Goal: Information Seeking & Learning: Understand process/instructions

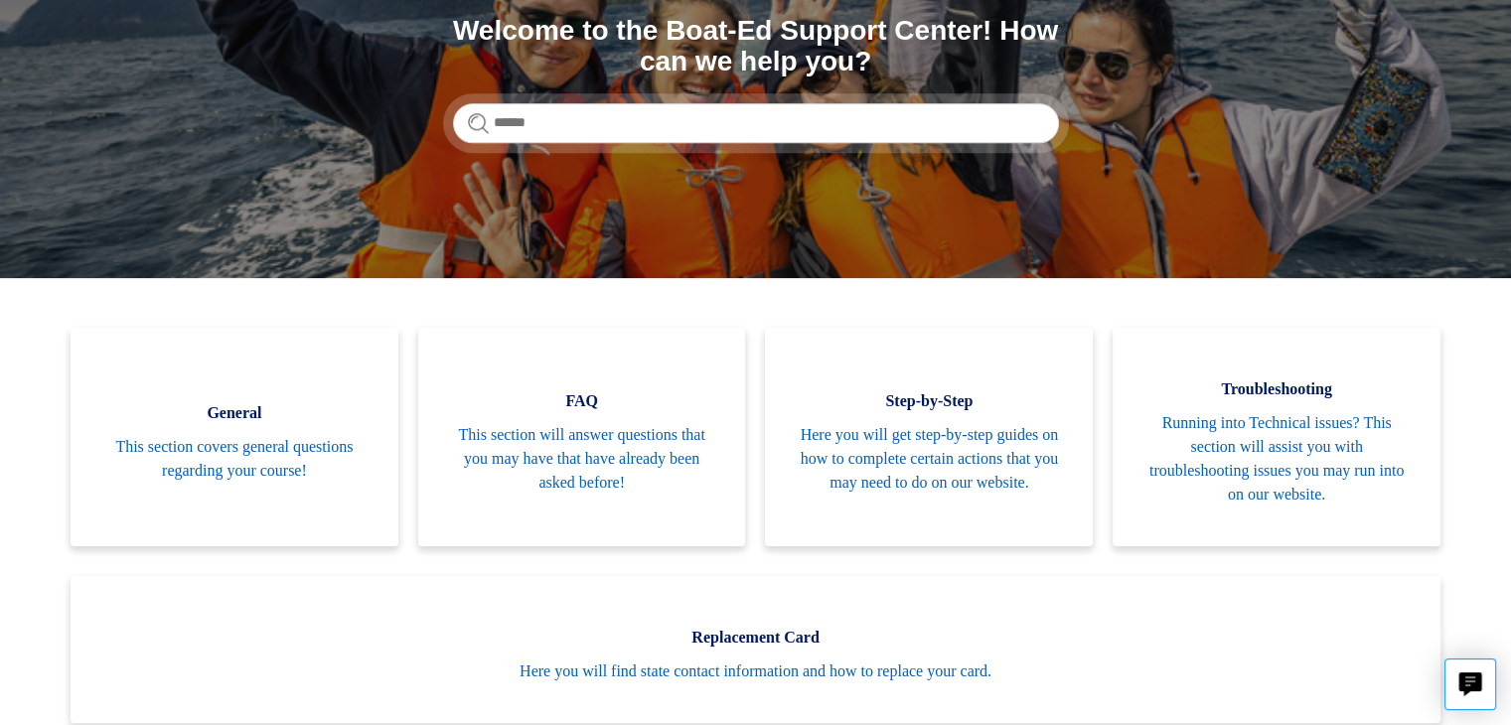
scroll to position [250, 0]
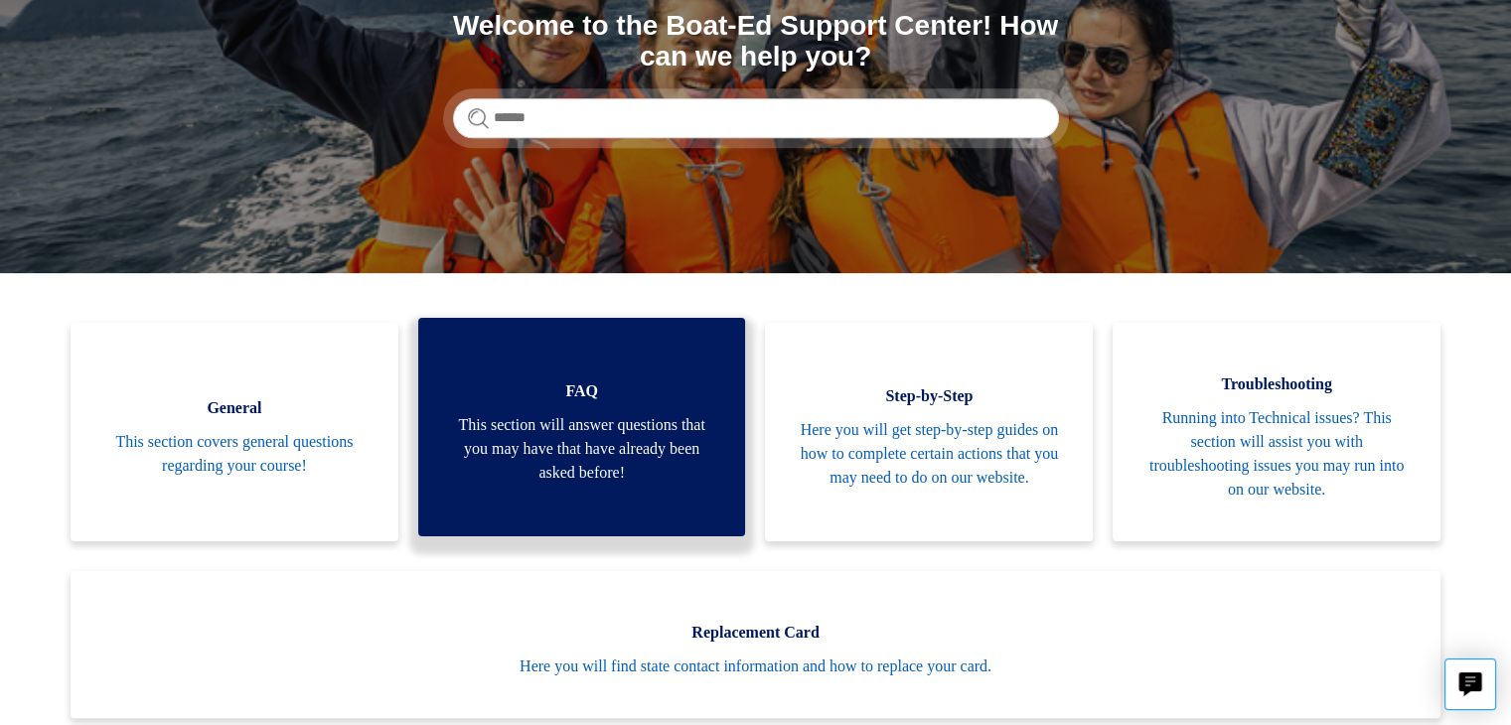
click at [532, 478] on span "This section will answer questions that you may have that have already been ask…" at bounding box center [582, 449] width 268 height 72
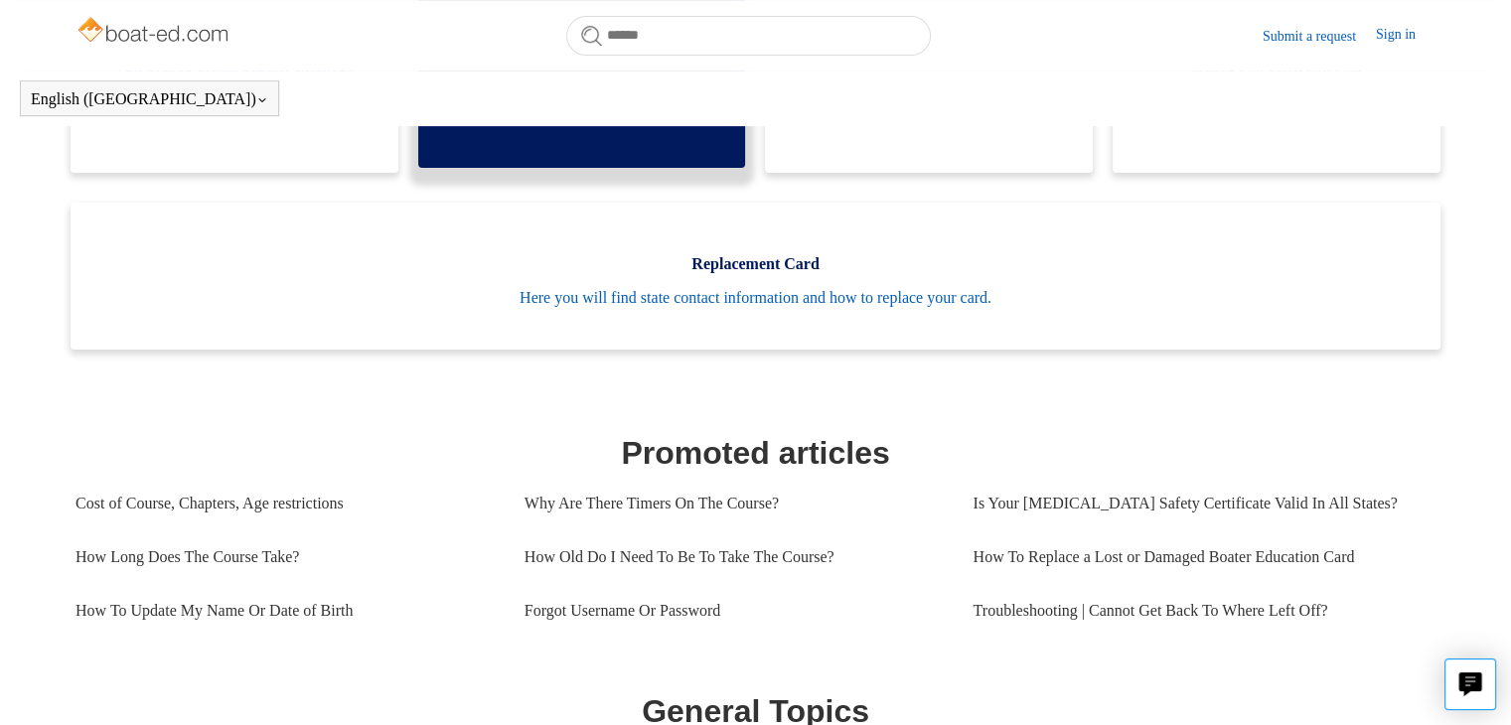
scroll to position [572, 0]
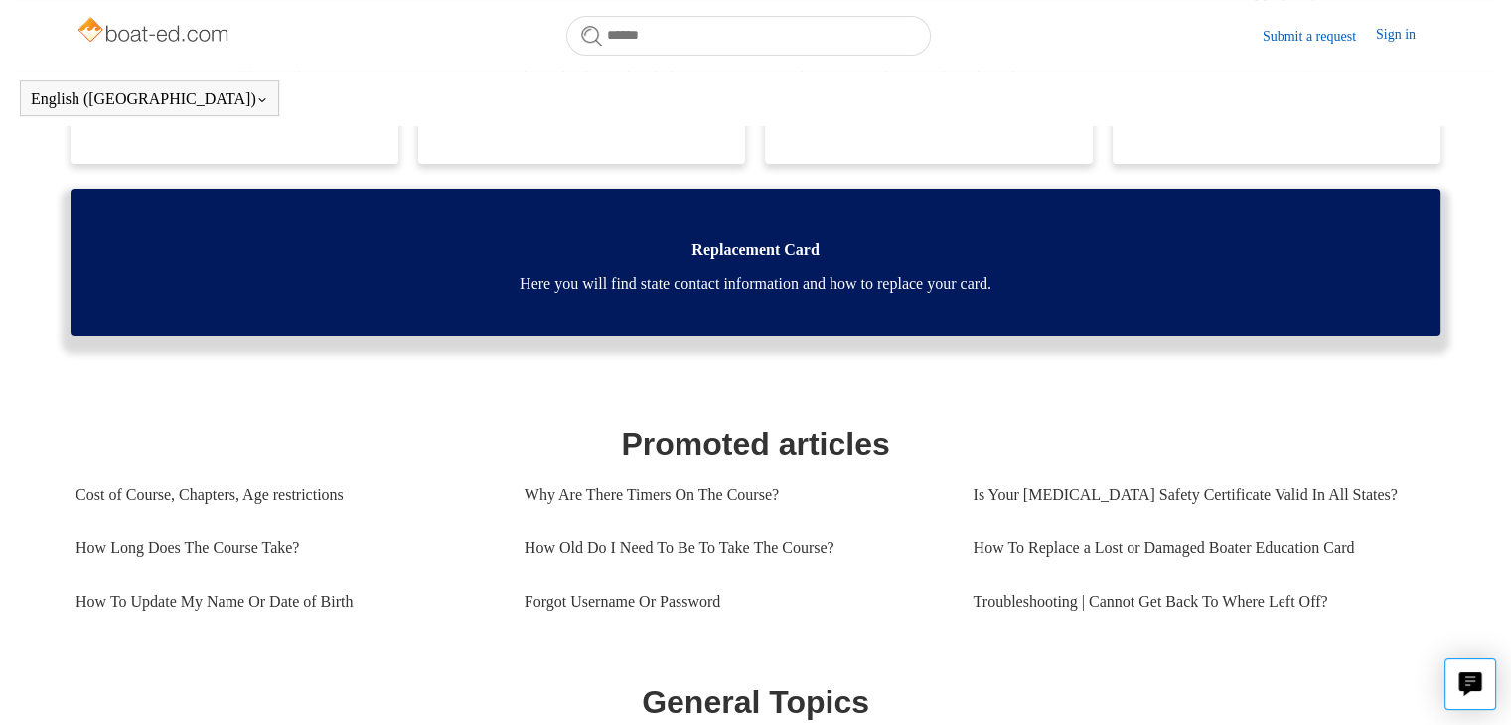
click at [596, 289] on span "Here you will find state contact information and how to replace your card." at bounding box center [755, 284] width 1310 height 24
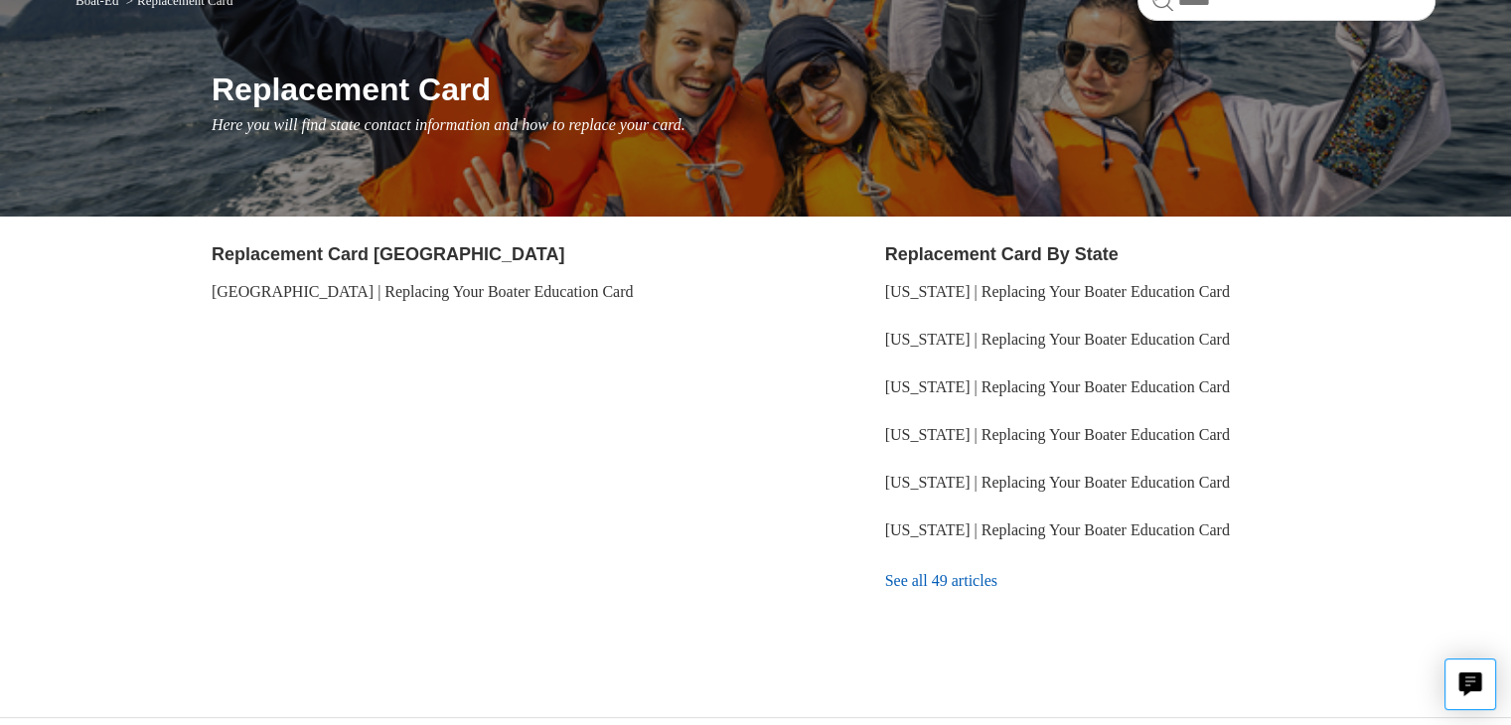
scroll to position [230, 0]
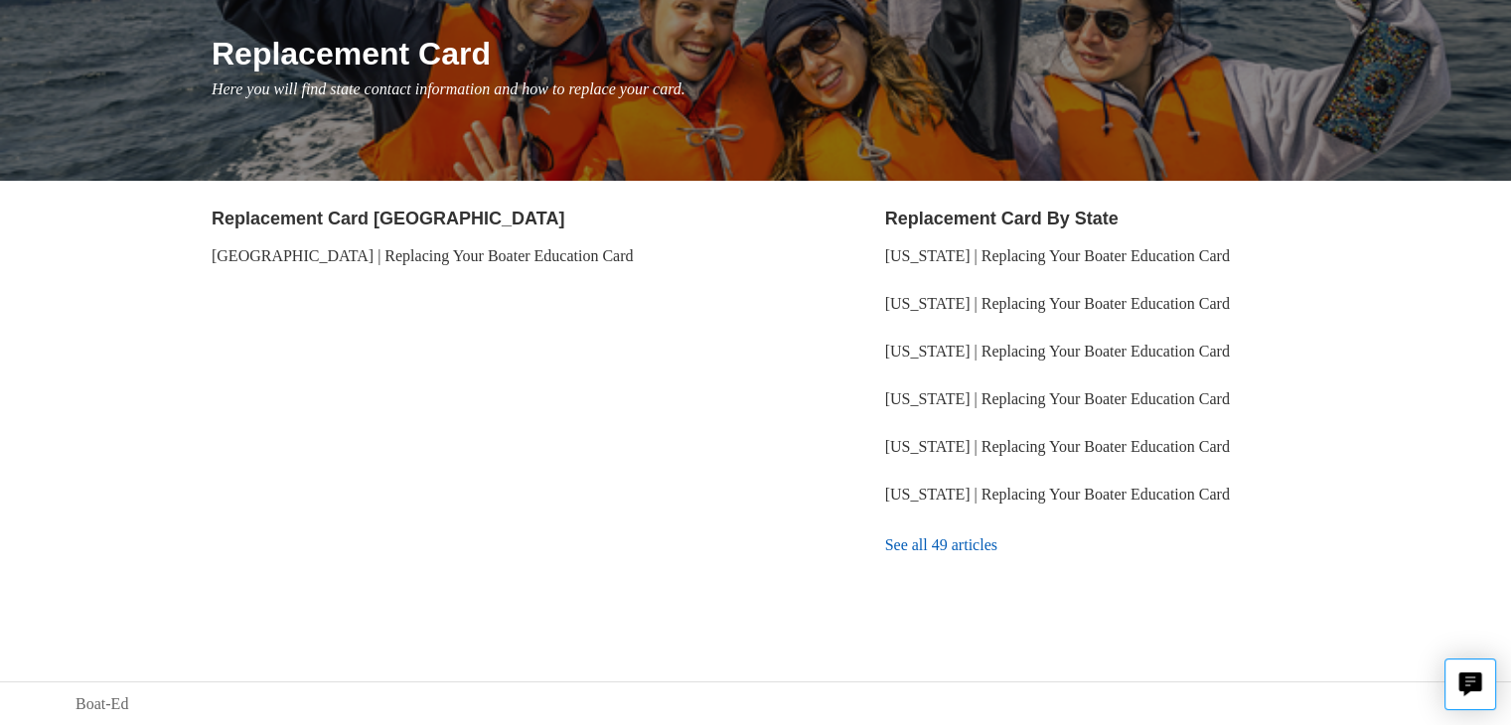
click at [946, 545] on link "See all 49 articles" at bounding box center [1160, 545] width 550 height 54
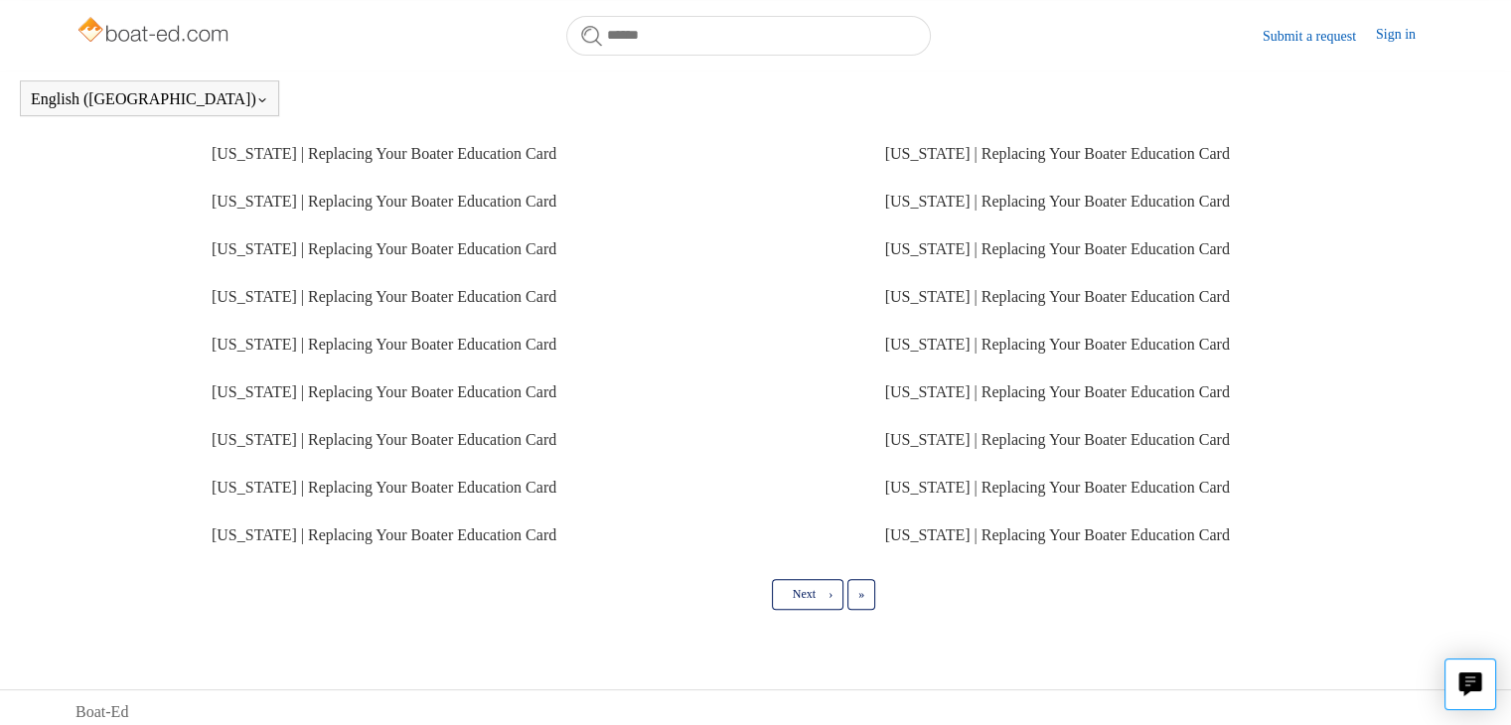
scroll to position [512, 0]
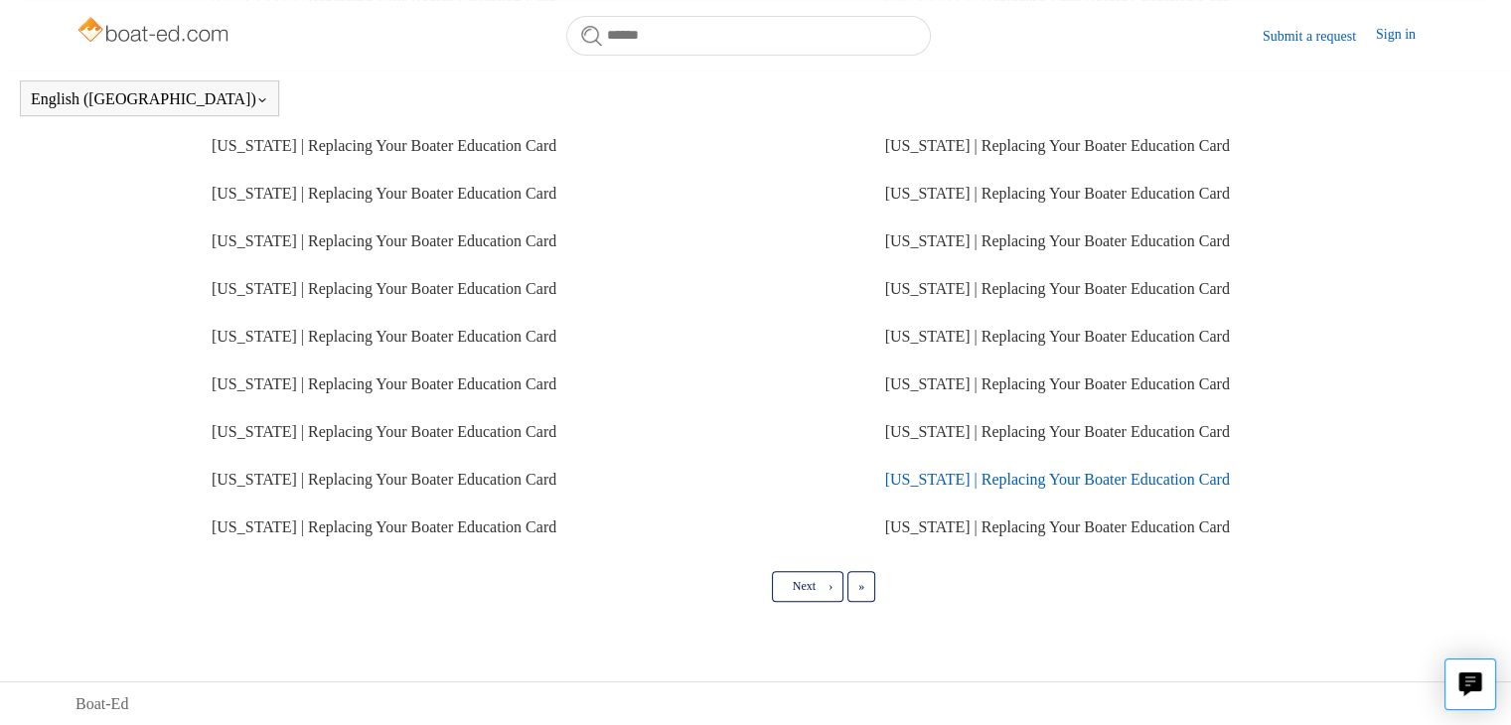
click at [938, 479] on link "Michigan | Replacing Your Boater Education Card" at bounding box center [1057, 479] width 345 height 17
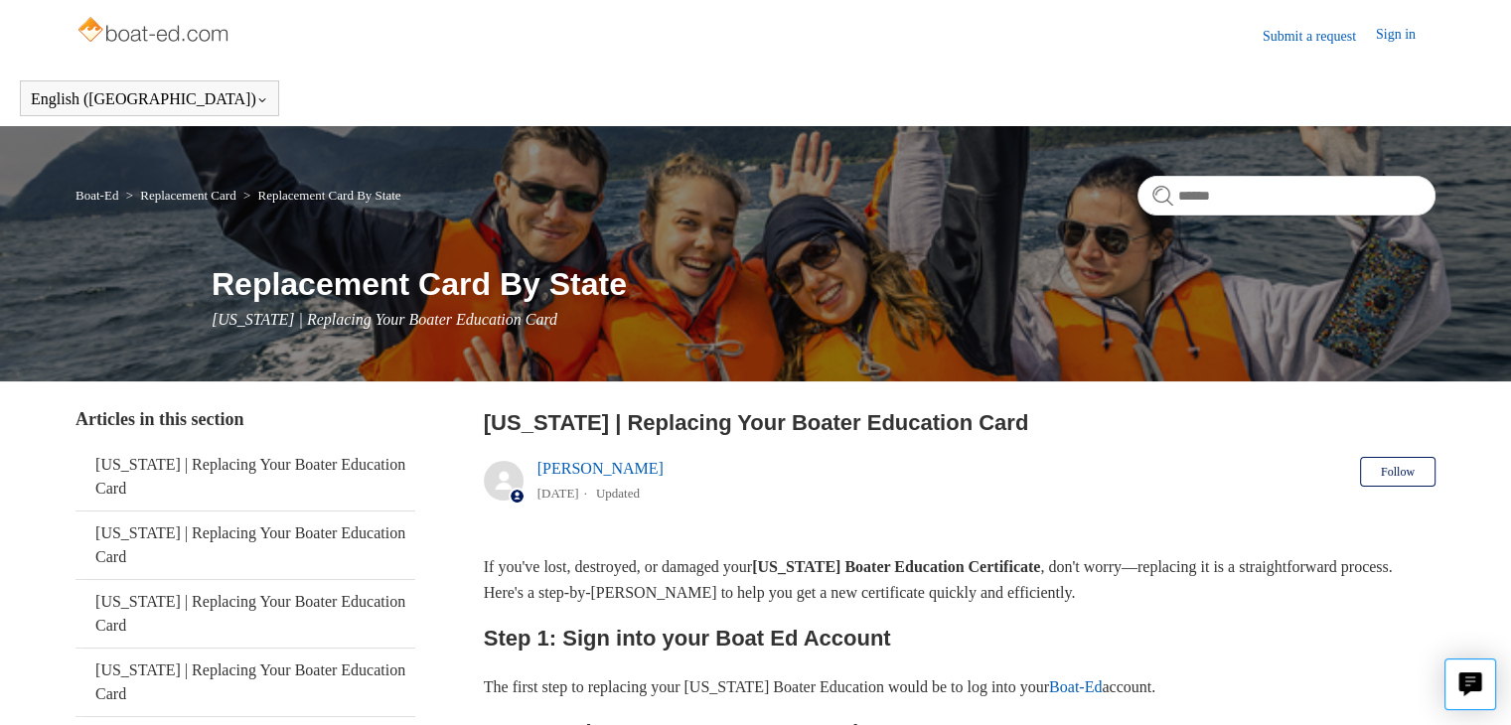
click at [1390, 42] on link "Sign in" at bounding box center [1406, 36] width 60 height 24
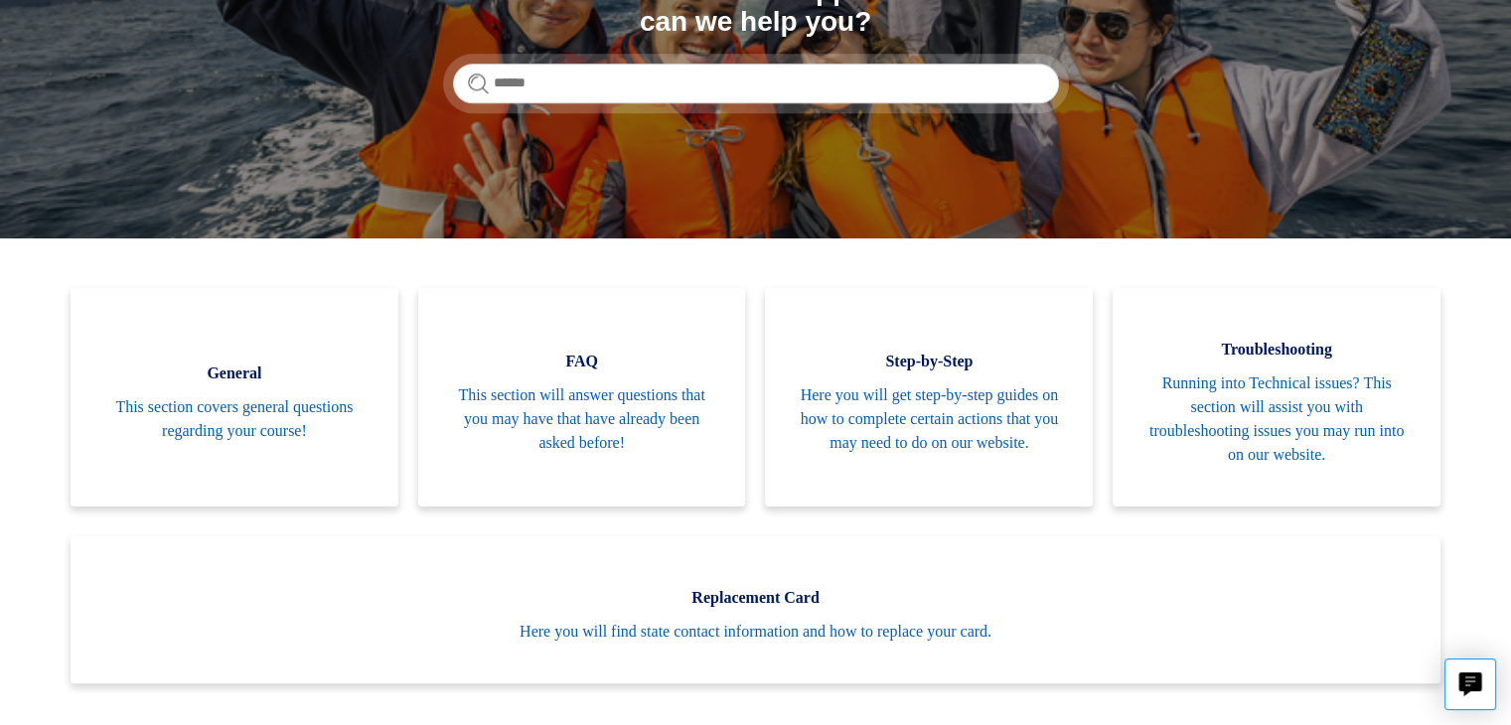
scroll to position [286, 0]
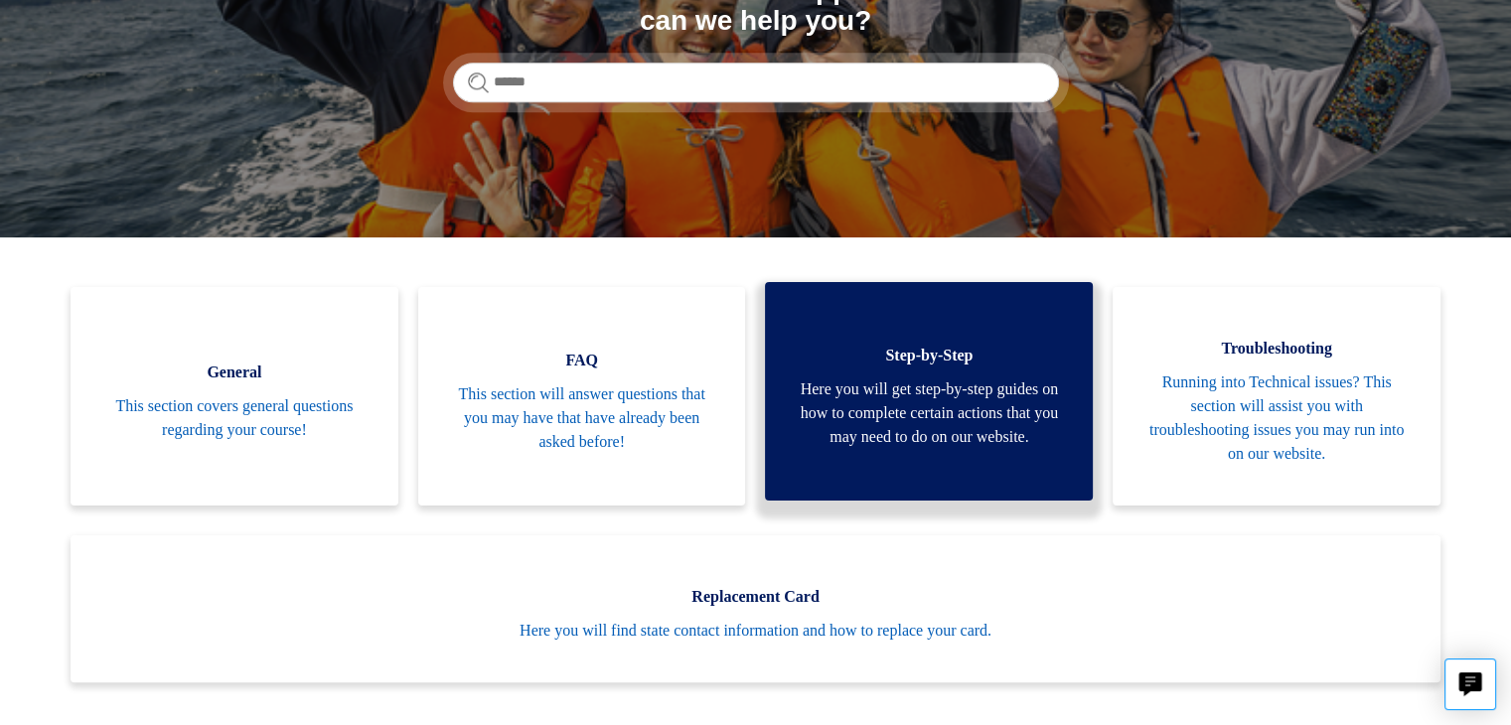
click at [915, 377] on span "Here you will get step-by-step guides on how to complete certain actions that y…" at bounding box center [929, 413] width 268 height 72
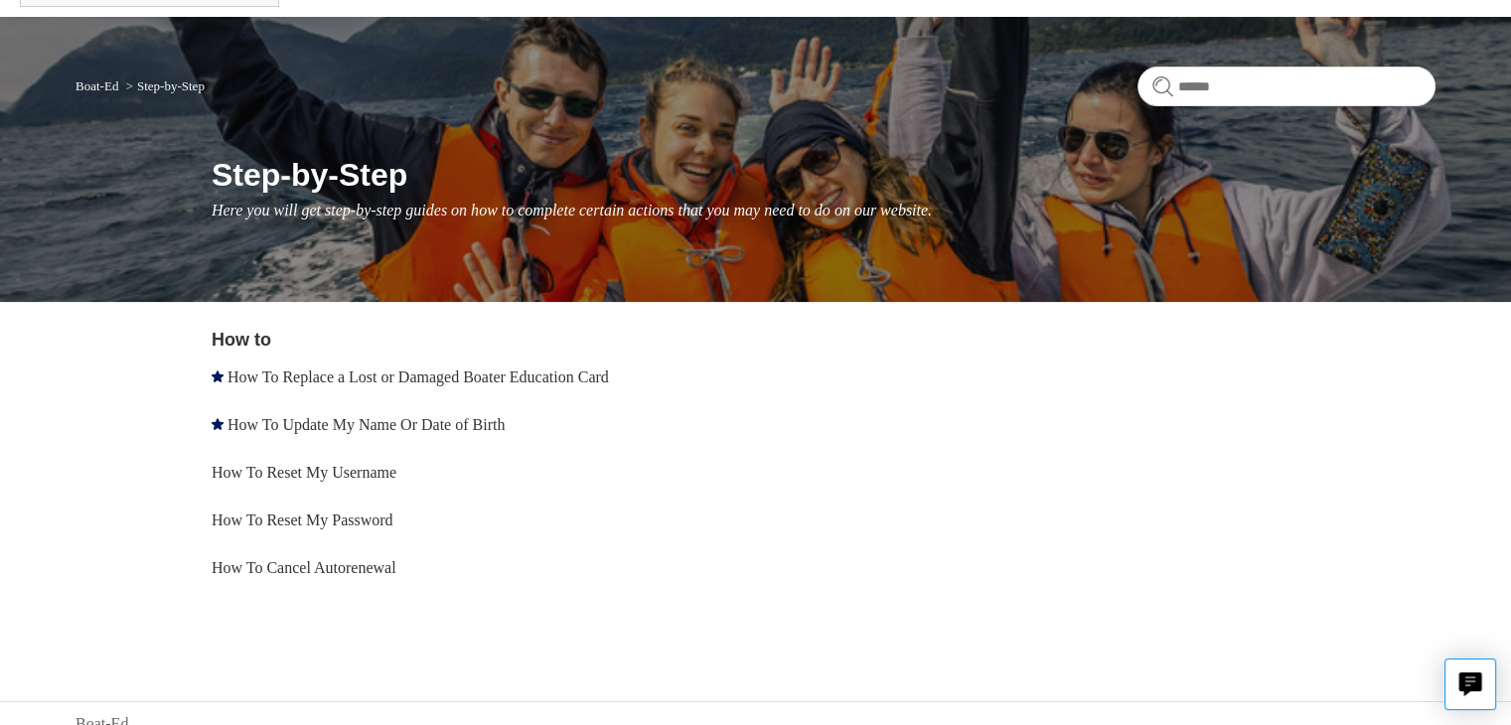
scroll to position [130, 0]
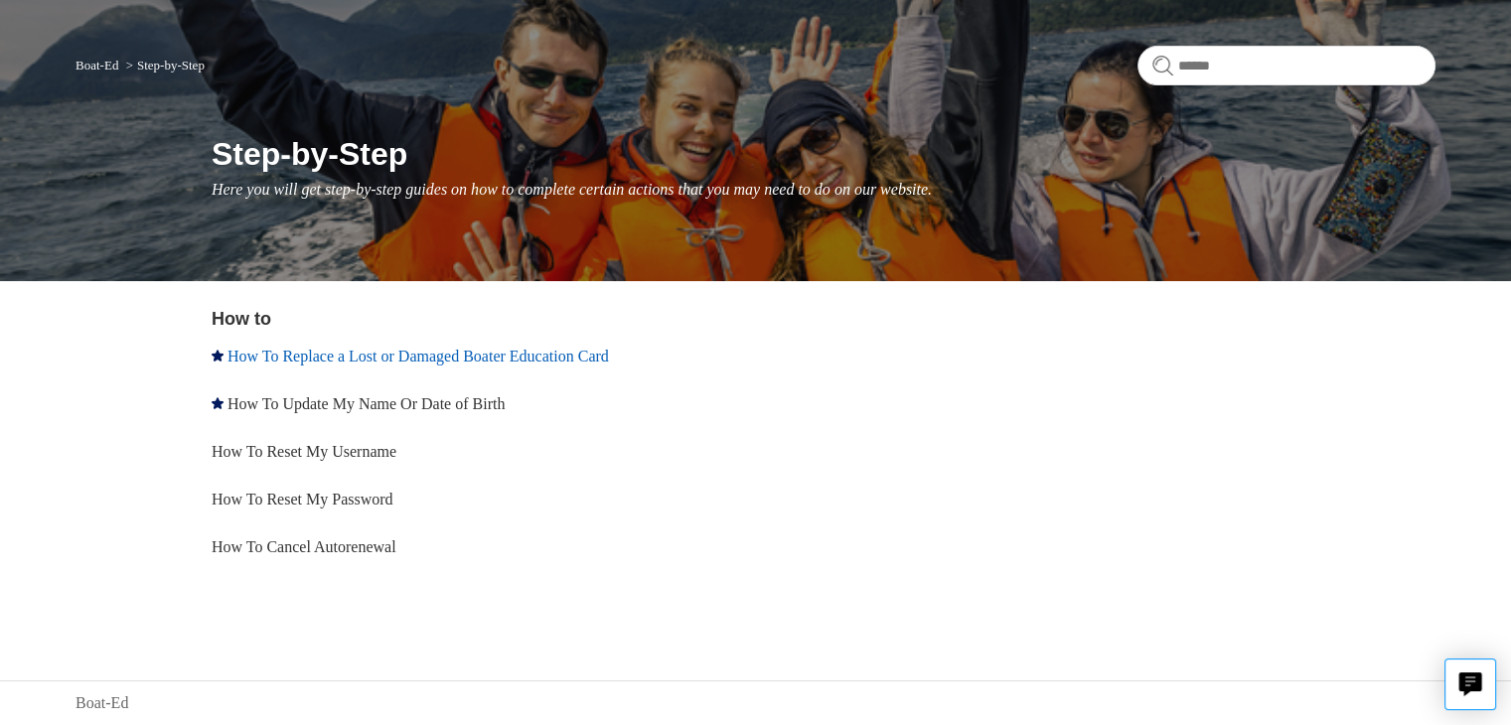
click at [484, 363] on link "How To Replace a Lost or Damaged Boater Education Card" at bounding box center [417, 356] width 381 height 17
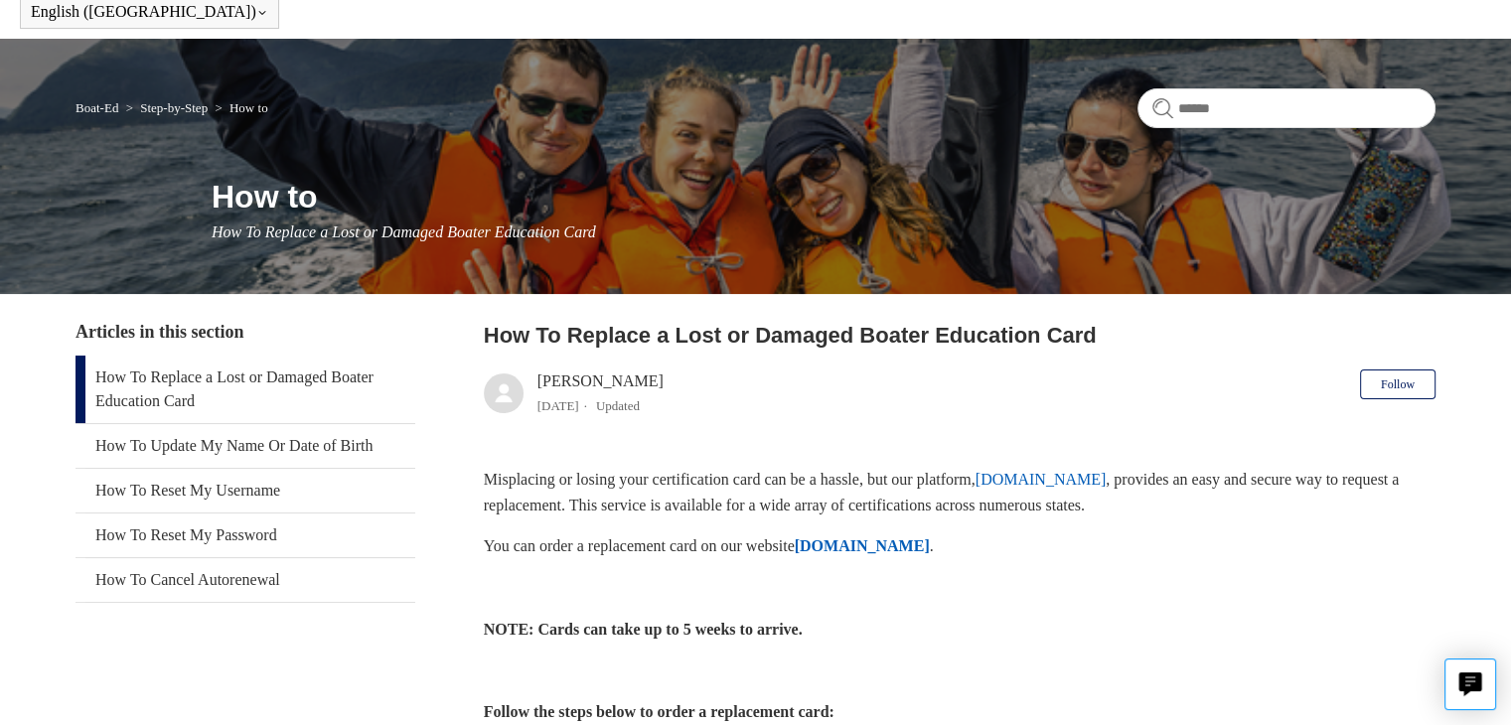
scroll to position [99, 0]
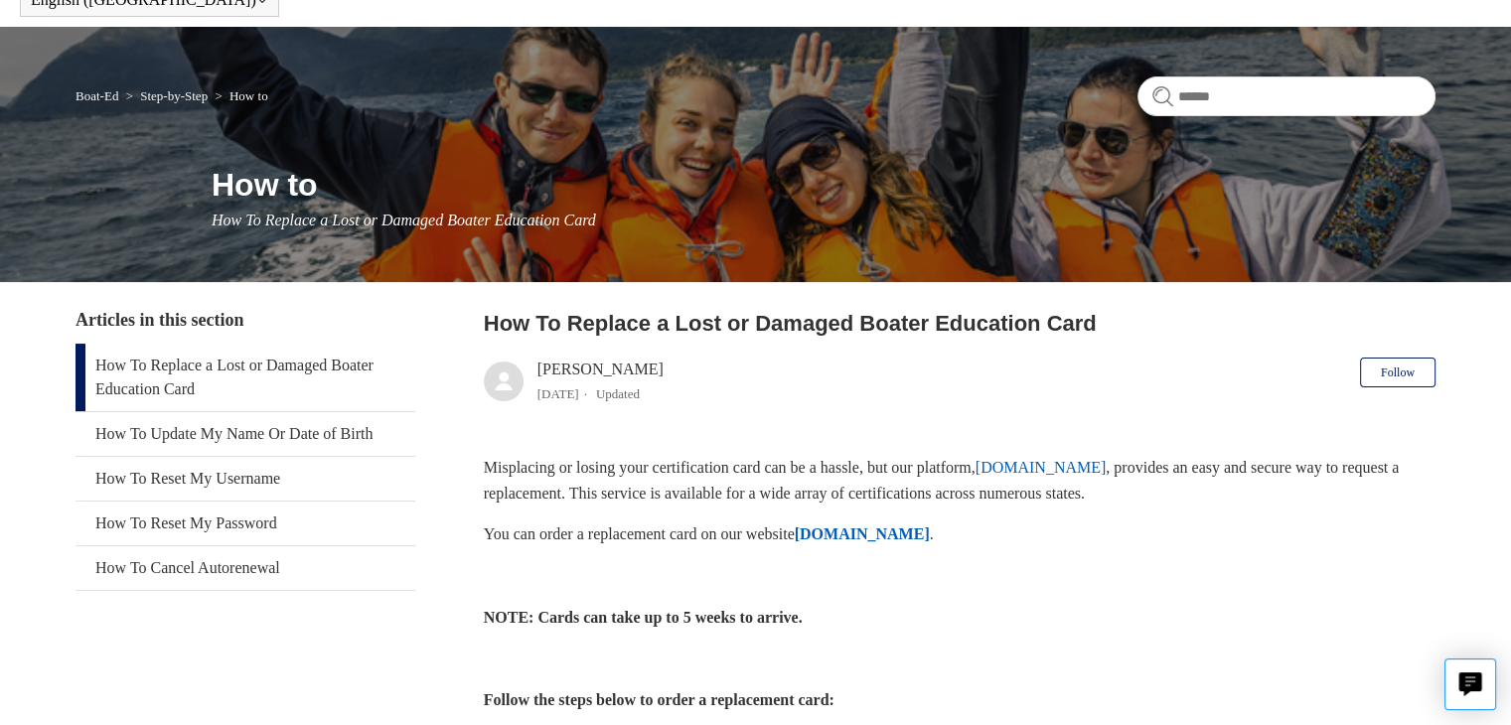
click at [1080, 470] on link "ilostmycard.com" at bounding box center [1040, 467] width 131 height 17
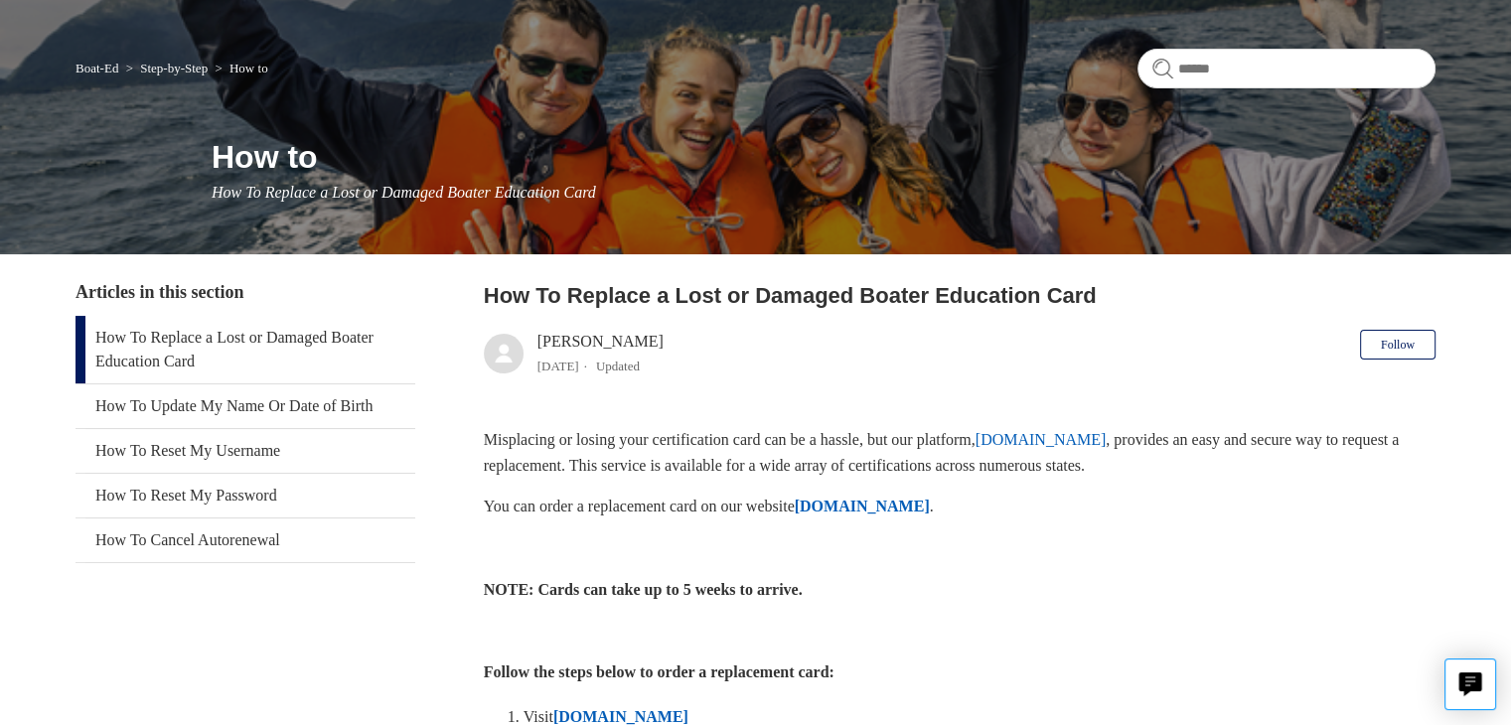
scroll to position [0, 0]
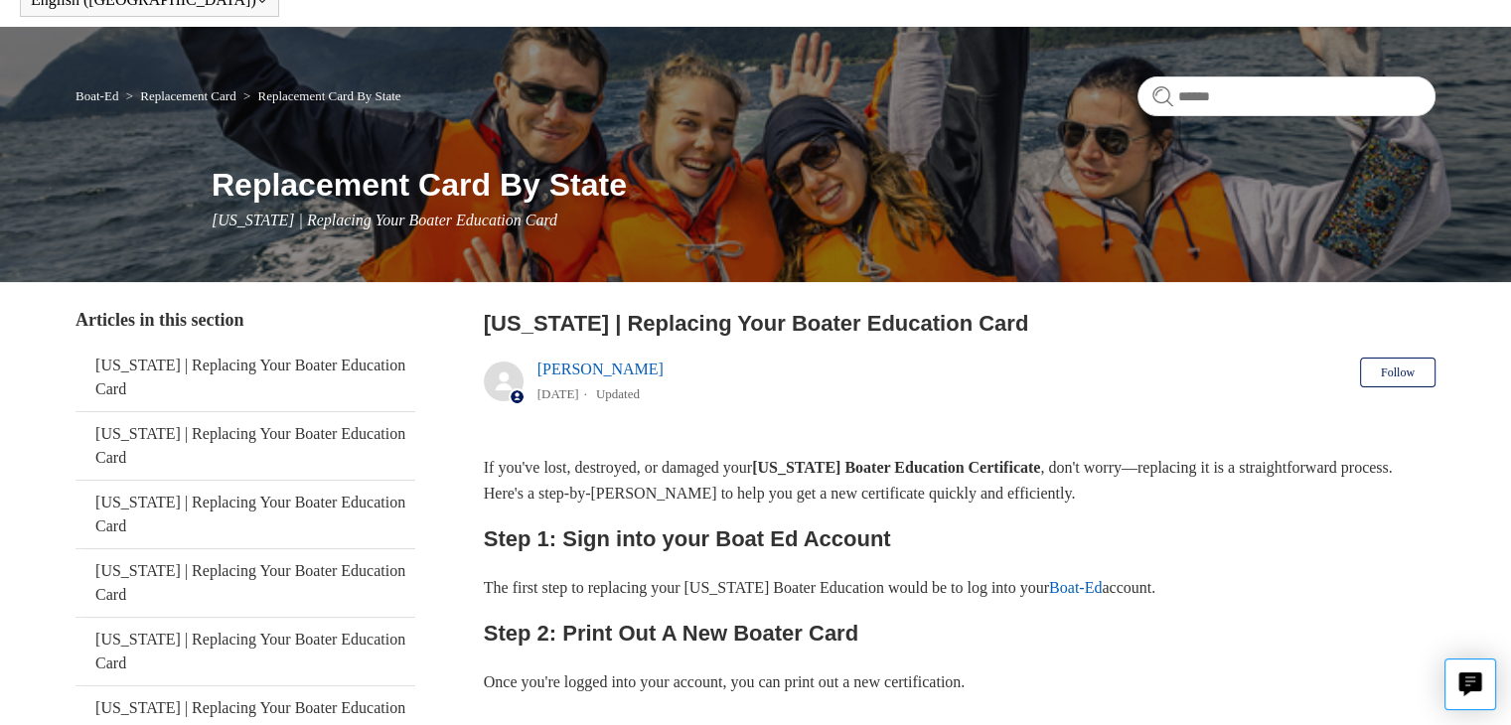
scroll to position [105, 0]
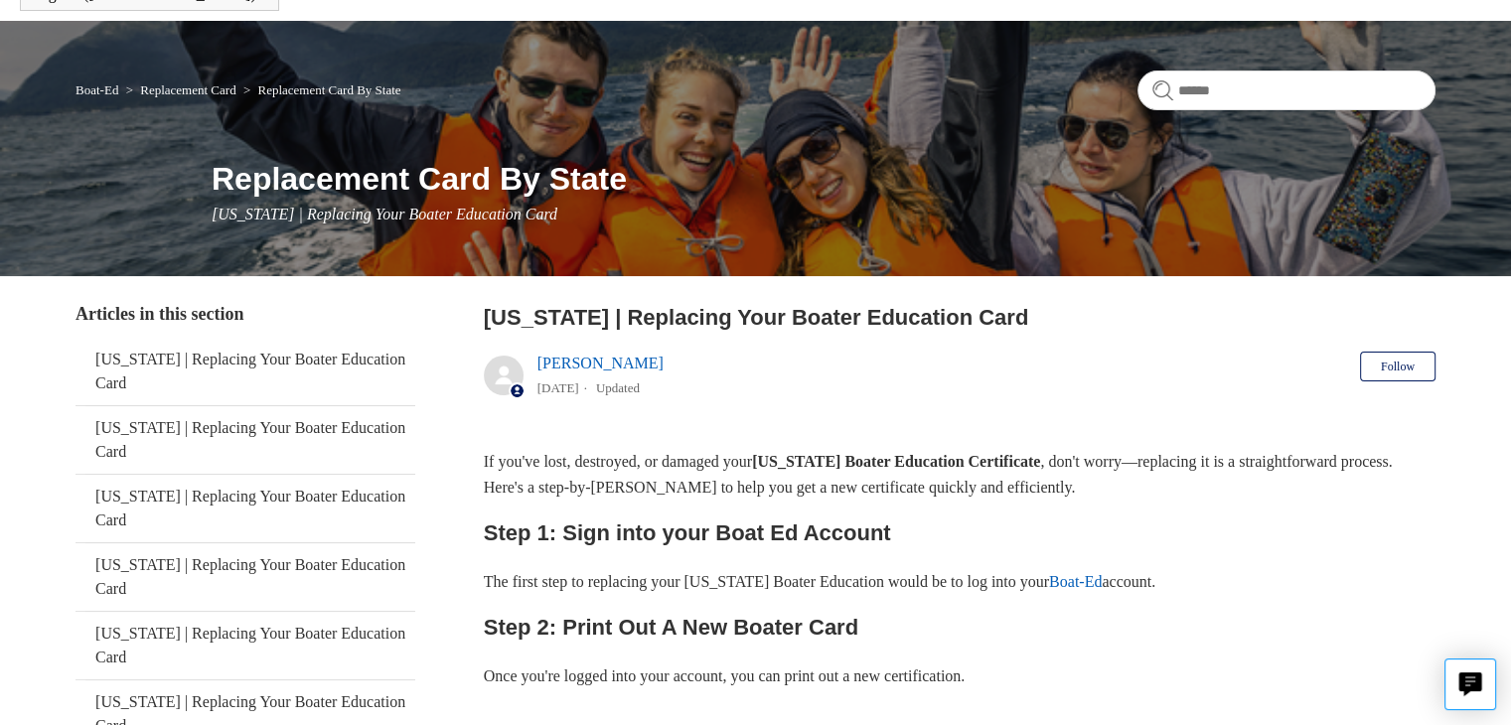
click at [1100, 580] on link "Boat-Ed" at bounding box center [1075, 581] width 53 height 17
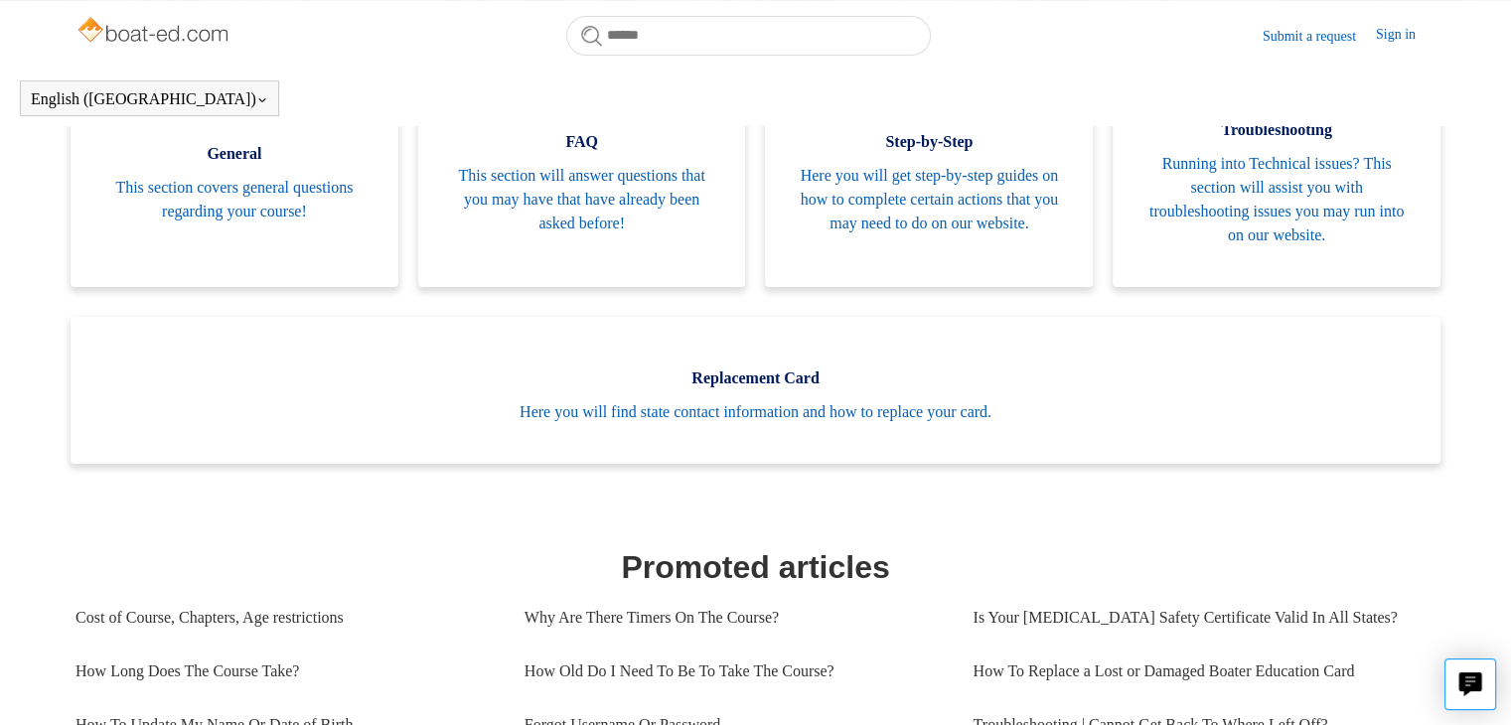
scroll to position [453, 0]
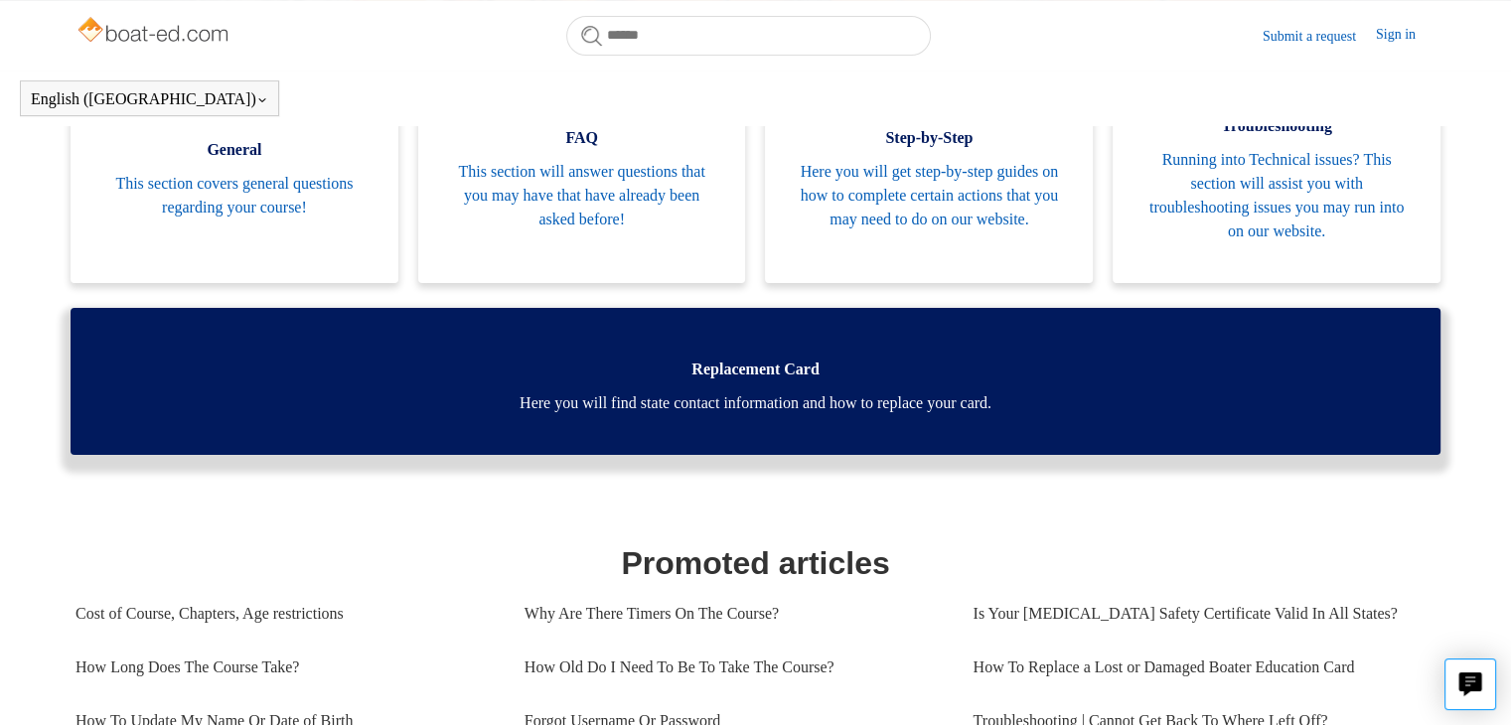
click at [391, 410] on span "Here you will find state contact information and how to replace your card." at bounding box center [755, 403] width 1310 height 24
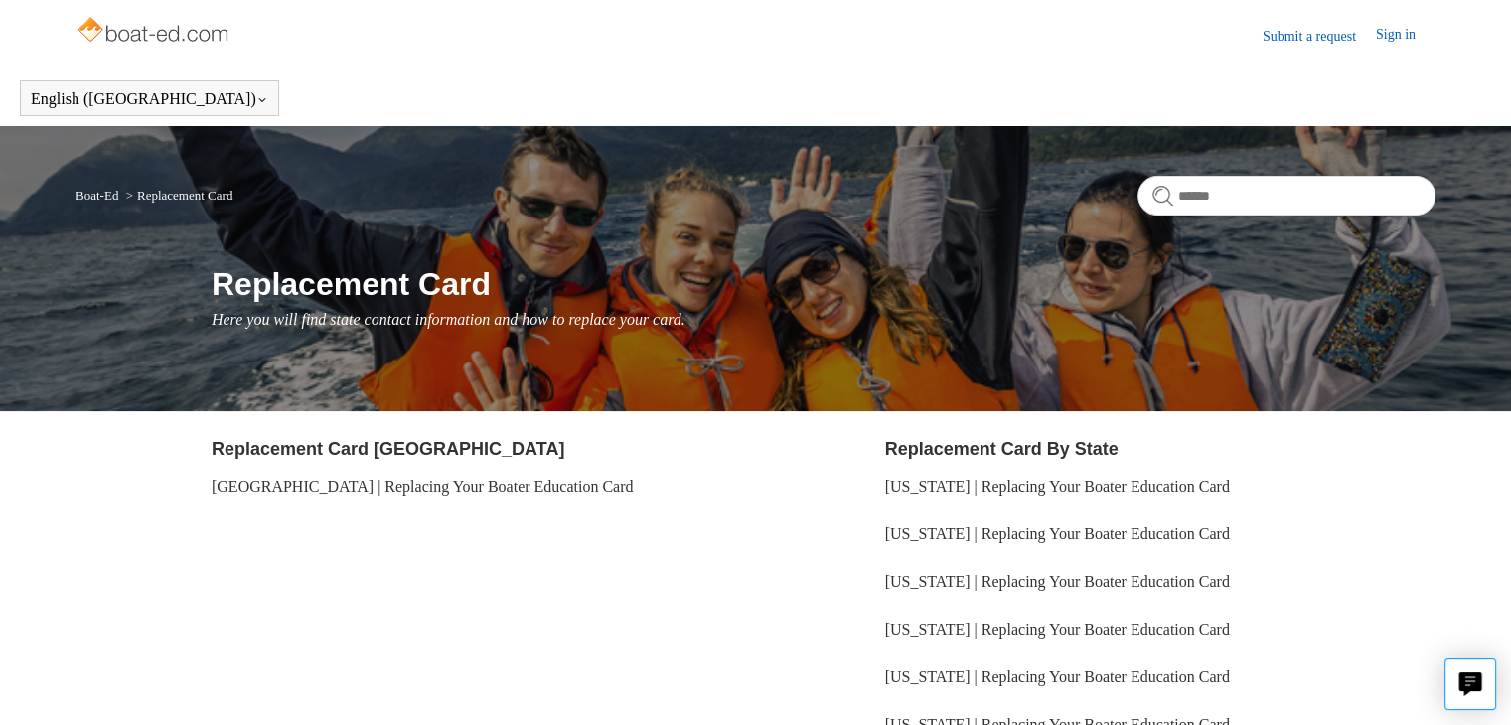
scroll to position [230, 0]
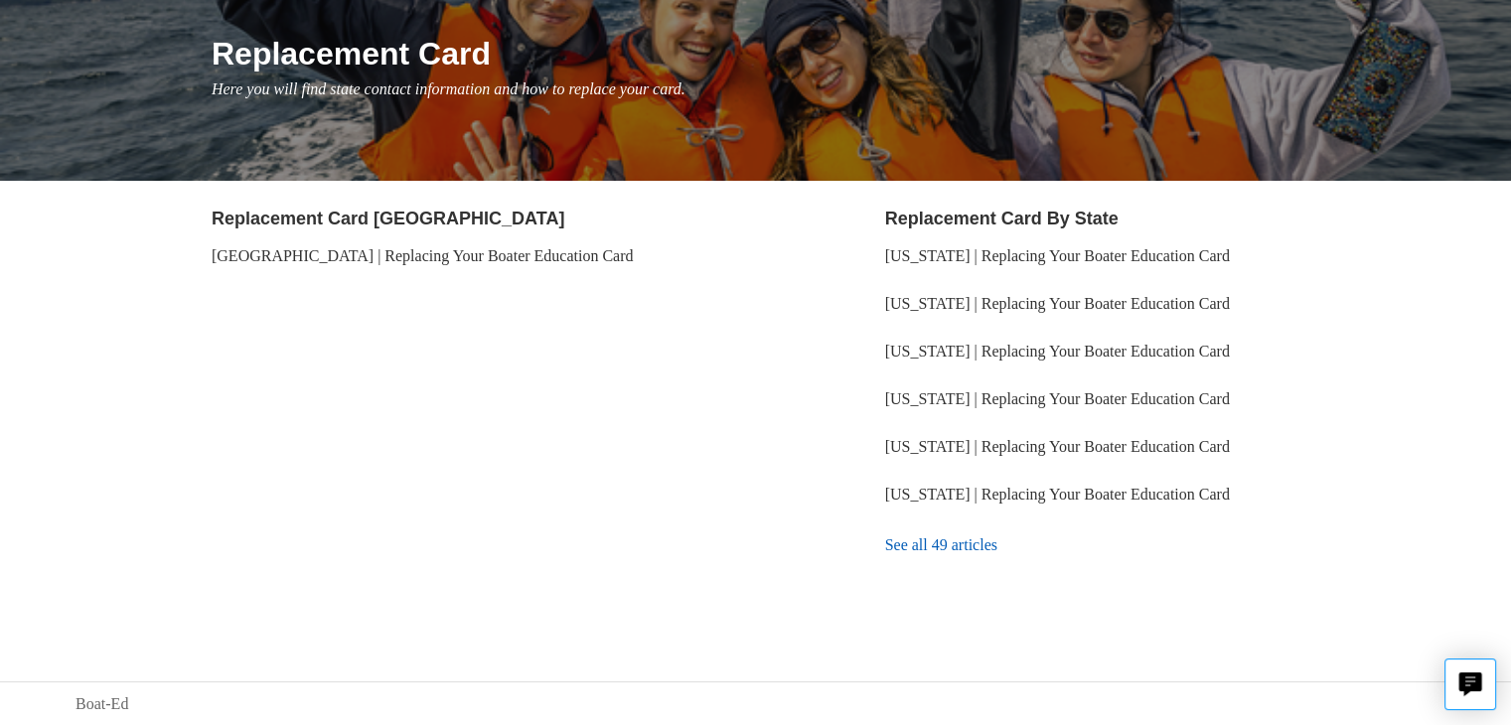
click at [976, 544] on link "See all 49 articles" at bounding box center [1160, 545] width 550 height 54
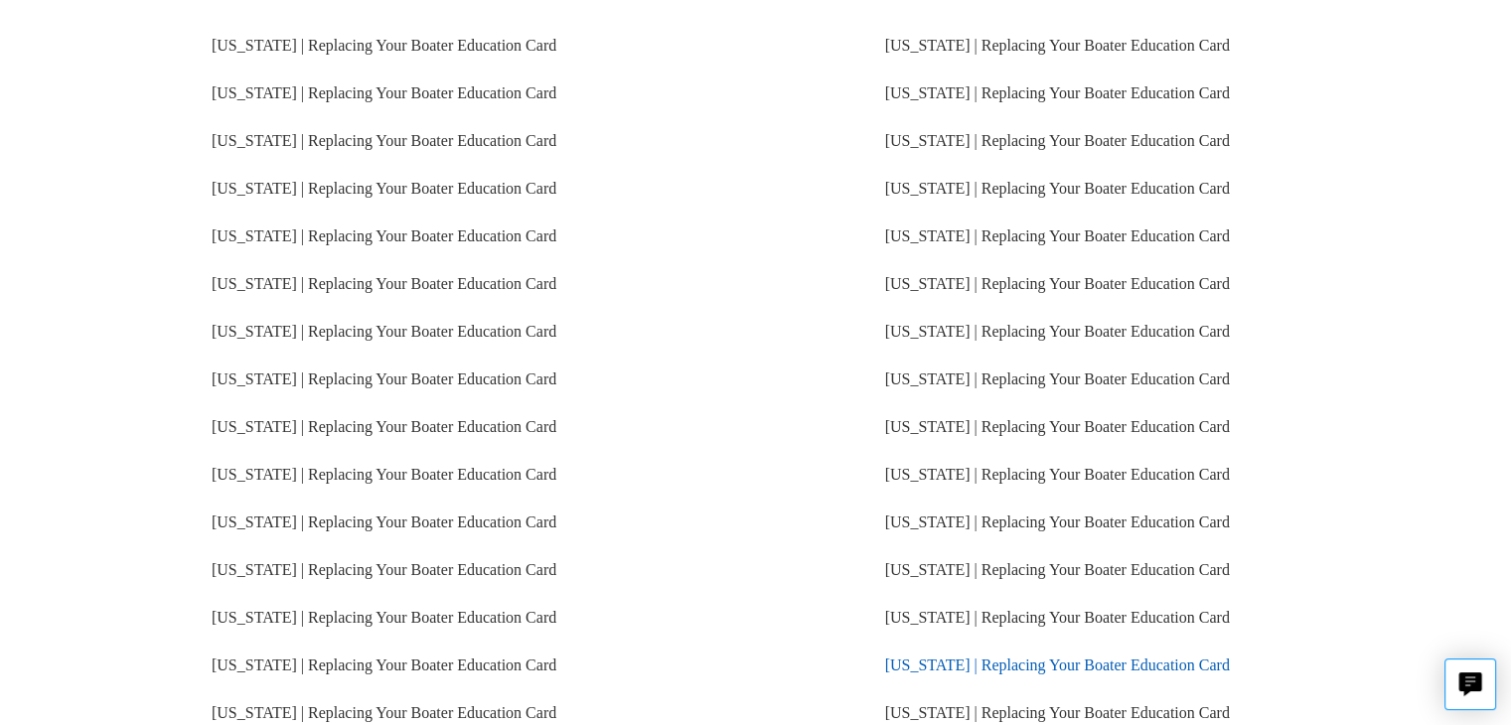
click at [928, 657] on link "[US_STATE] | Replacing Your Boater Education Card" at bounding box center [1057, 665] width 345 height 17
